Goal: Navigation & Orientation: Find specific page/section

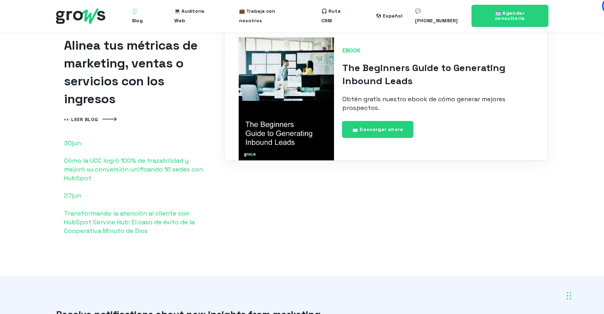
scroll to position [1598, 0]
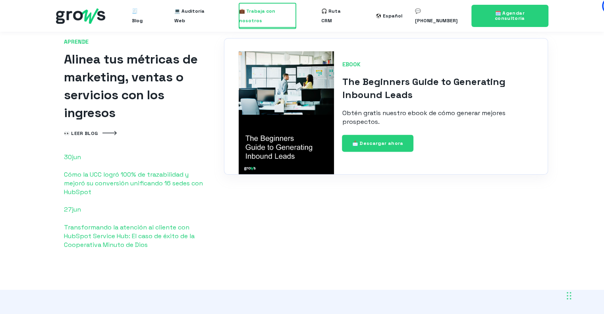
click at [270, 19] on span "💼 Trabaja con nosotros" at bounding box center [267, 15] width 57 height 25
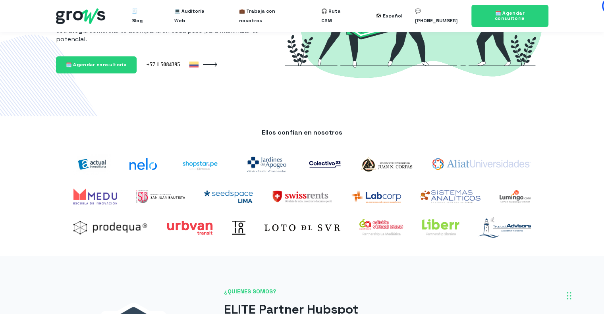
scroll to position [40, 0]
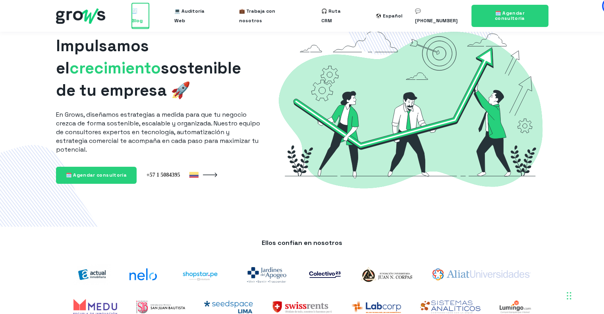
click at [149, 14] on span "🧾 Blog" at bounding box center [140, 15] width 17 height 25
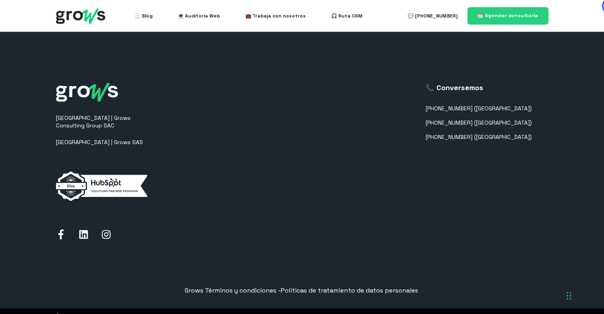
scroll to position [874, 0]
